Goal: Information Seeking & Learning: Learn about a topic

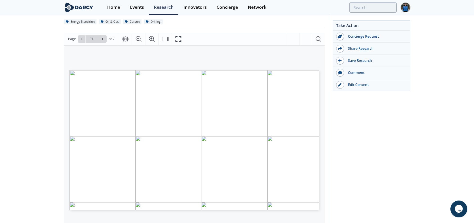
scroll to position [84, 0]
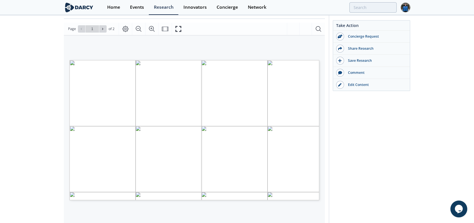
drag, startPoint x: 363, startPoint y: 84, endPoint x: 277, endPoint y: 1, distance: 120.2
click at [363, 84] on div "Edit Content" at bounding box center [375, 84] width 63 height 5
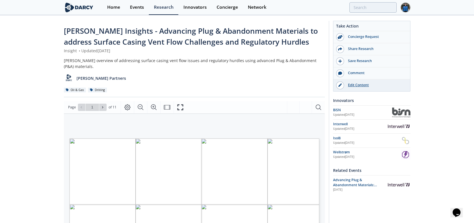
click at [355, 84] on div "Edit Content" at bounding box center [375, 85] width 63 height 5
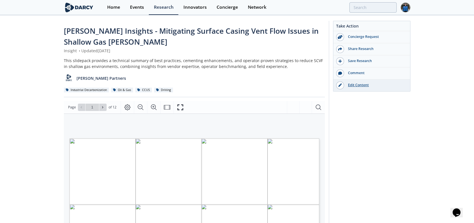
click at [359, 84] on div "Edit Content" at bounding box center [375, 85] width 63 height 5
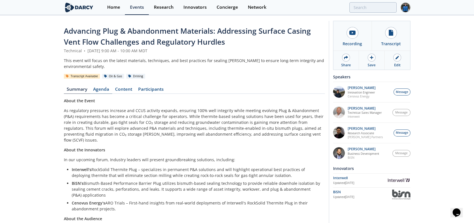
drag, startPoint x: 103, startPoint y: 90, endPoint x: 110, endPoint y: 89, distance: 7.6
click at [103, 90] on link "Agenda" at bounding box center [101, 90] width 22 height 7
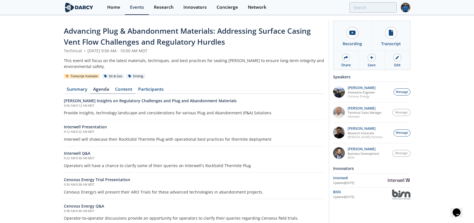
click at [121, 88] on link "Content" at bounding box center [123, 90] width 23 height 7
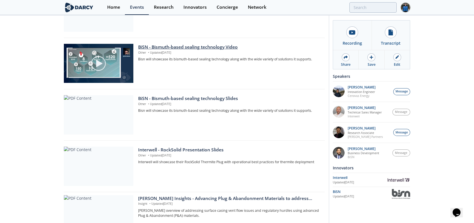
scroll to position [402, 0]
